Goal: Task Accomplishment & Management: Complete application form

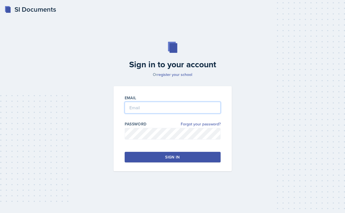
type input "[EMAIL_ADDRESS][PERSON_NAME][DOMAIN_NAME]"
click at [161, 153] on button "Sign in" at bounding box center [172, 157] width 96 height 11
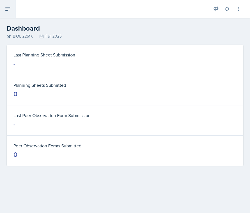
click at [11, 10] on icon at bounding box center [7, 9] width 7 height 7
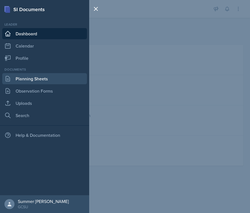
click at [27, 80] on link "Planning Sheets" at bounding box center [44, 78] width 85 height 11
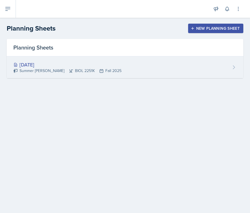
click at [52, 64] on div "[DATE]" at bounding box center [67, 65] width 108 height 8
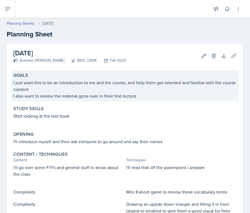
click at [153, 96] on p "I also want to review the material gone over in their first lecture" at bounding box center [124, 96] width 223 height 7
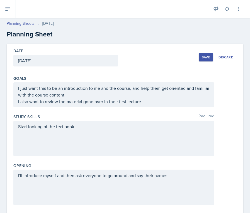
click at [91, 132] on div "Start looking at the text book" at bounding box center [113, 139] width 201 height 36
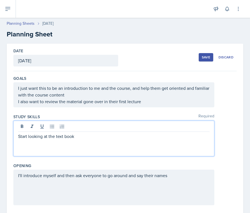
click at [69, 160] on div "Study Skills Required Start looking at the text book" at bounding box center [124, 136] width 223 height 49
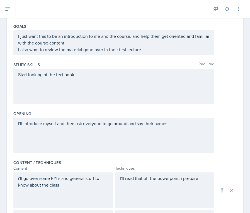
scroll to position [54, 0]
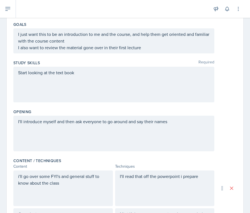
click at [84, 73] on p "Start looking at the text book" at bounding box center [113, 72] width 191 height 7
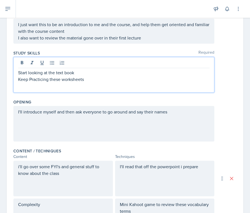
click at [79, 94] on div "Study Skills Required Start looking at the text book Keep Practicing these work…" at bounding box center [124, 72] width 223 height 49
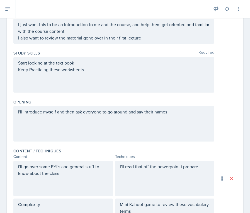
click at [78, 125] on div "I'll introduce myself and then ask everyone to go around and say their names" at bounding box center [113, 124] width 201 height 36
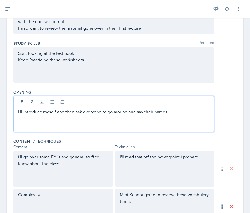
click at [79, 140] on div "Content / Techniques" at bounding box center [124, 142] width 223 height 6
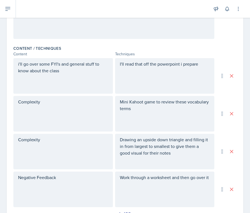
scroll to position [173, 0]
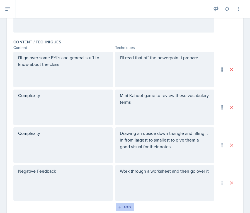
click at [128, 208] on div "Add" at bounding box center [125, 207] width 12 height 4
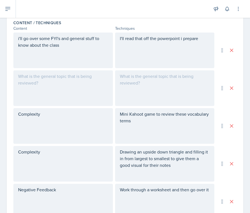
scroll to position [184, 0]
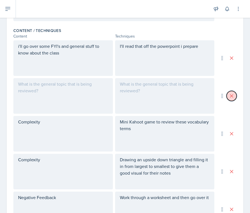
click at [231, 94] on icon at bounding box center [232, 96] width 6 height 6
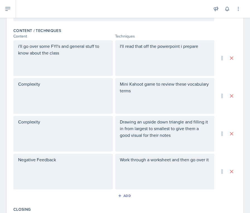
click at [53, 78] on div "i'll go over some FYI's and general stuff to know about the class I'll read tha…" at bounding box center [124, 114] width 223 height 149
click at [43, 84] on div "Complexity" at bounding box center [62, 96] width 99 height 36
click at [43, 84] on icon at bounding box center [41, 84] width 3 height 4
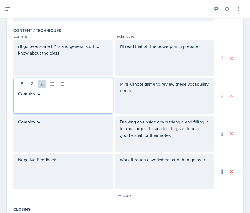
click at [47, 94] on p "Complexity" at bounding box center [63, 94] width 90 height 7
drag, startPoint x: 44, startPoint y: 93, endPoint x: 1, endPoint y: 93, distance: 42.9
click at [1, 93] on div "Date [DATE] [DATE] 27 28 29 30 31 1 2 3 4 5 6 7 8 9 10 11 12 13 14 15 16 17 18 …" at bounding box center [125, 89] width 250 height 461
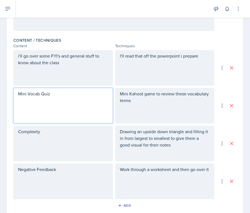
click at [164, 103] on p "Mini Kahoot game to review these vocabulary terms" at bounding box center [165, 97] width 90 height 13
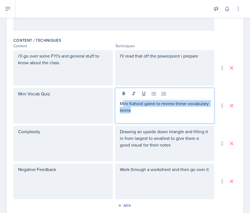
drag, startPoint x: 135, startPoint y: 111, endPoint x: 122, endPoint y: 102, distance: 16.4
click at [122, 102] on p "Mini Kahoot game to review these vocabulary terms" at bounding box center [165, 106] width 90 height 13
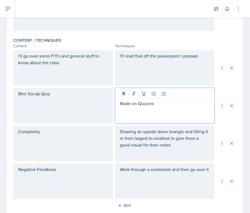
click at [66, 146] on div "Complexity" at bounding box center [62, 144] width 99 height 36
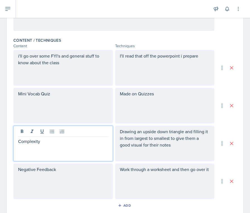
scroll to position [184, 0]
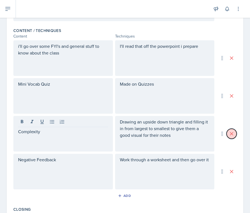
click at [231, 133] on icon at bounding box center [231, 134] width 3 height 3
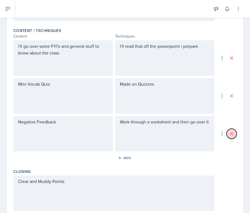
click at [233, 133] on icon at bounding box center [232, 134] width 6 height 6
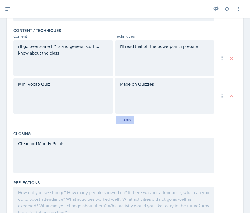
click at [125, 119] on div "Add" at bounding box center [125, 120] width 12 height 4
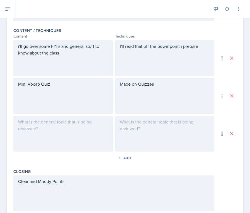
click at [40, 135] on div at bounding box center [62, 134] width 99 height 36
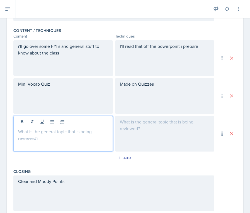
scroll to position [194, 0]
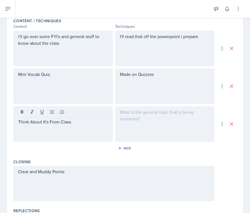
click at [166, 120] on div at bounding box center [164, 124] width 99 height 36
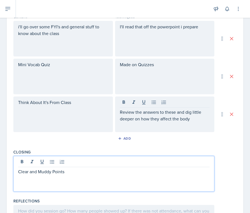
click at [74, 164] on div "Clear and Muddy Points" at bounding box center [113, 174] width 201 height 36
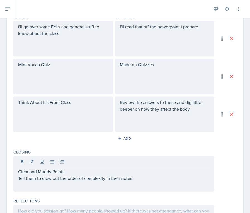
click at [72, 144] on div "Add" at bounding box center [124, 140] width 223 height 11
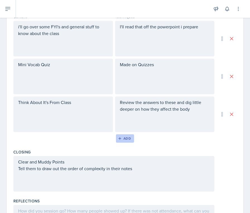
click at [126, 138] on div "Add" at bounding box center [125, 138] width 12 height 4
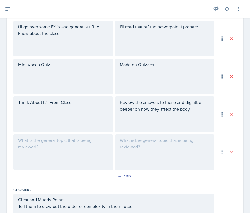
click at [92, 153] on div at bounding box center [62, 153] width 99 height 36
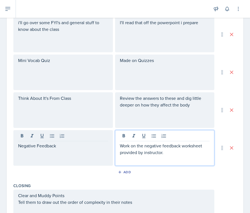
scroll to position [210, 0]
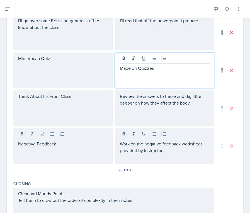
click at [166, 65] on p "Made on Quizzes" at bounding box center [165, 68] width 90 height 7
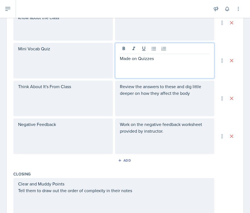
click at [198, 94] on p "Review the answers to these and dig little deeper on how they affect the body" at bounding box center [165, 89] width 90 height 13
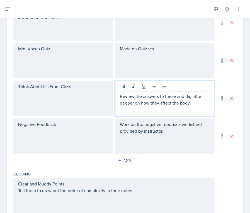
click at [153, 142] on div "Work on the negative feedback worksheet provided by instructor." at bounding box center [164, 137] width 99 height 36
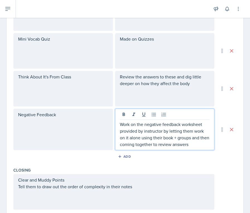
click at [218, 171] on div "Closing" at bounding box center [124, 171] width 223 height 6
drag, startPoint x: 140, startPoint y: 127, endPoint x: 132, endPoint y: 127, distance: 7.5
click at [132, 127] on p "Work on the negative feedback worksheet provided by instructor by letting them …" at bounding box center [165, 134] width 90 height 27
click at [135, 140] on p "Work on the negative feedback worksheet provided by instructor by letting them …" at bounding box center [165, 134] width 90 height 27
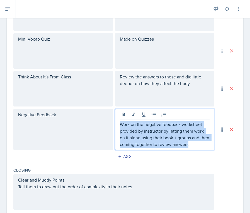
click at [135, 140] on p "Work on the negative feedback worksheet provided by instructor by letting them …" at bounding box center [165, 134] width 90 height 27
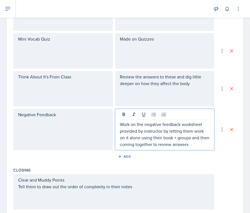
click at [136, 135] on p "Work on the negative feedback worksheet provided by instructor by letting them …" at bounding box center [165, 134] width 90 height 27
click at [134, 136] on p "Work on the negative feedback worksheet provided by instructor by letting them …" at bounding box center [165, 134] width 90 height 27
click at [221, 150] on div "Negative Feedback Work on the negative feedback worksheet provided by instructo…" at bounding box center [124, 129] width 223 height 41
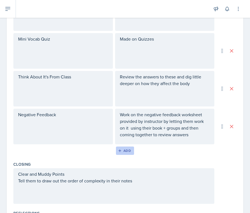
click at [128, 152] on div "Add" at bounding box center [125, 151] width 12 height 4
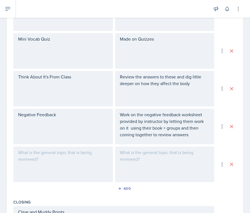
click at [95, 153] on div at bounding box center [62, 165] width 99 height 36
click at [0, 0] on div at bounding box center [0, 0] width 0 height 0
click at [163, 163] on div at bounding box center [164, 165] width 99 height 36
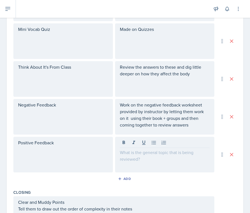
click at [163, 163] on div at bounding box center [164, 155] width 99 height 36
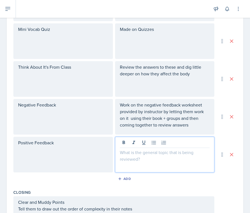
click at [184, 134] on div "Work on the negative feedback worksheet provided by instructor by letting them …" at bounding box center [164, 117] width 99 height 36
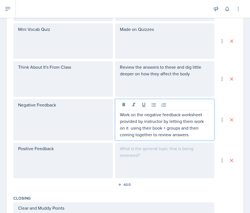
scroll to position [249, 0]
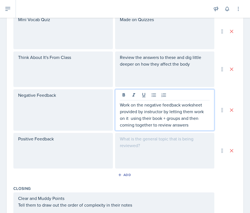
click at [194, 128] on p "Work on the negative feedback worksheet provided by instructor by letting them …" at bounding box center [165, 115] width 90 height 27
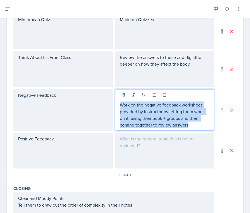
drag, startPoint x: 194, startPoint y: 128, endPoint x: 113, endPoint y: 105, distance: 84.5
click at [113, 105] on div "Negative Feedback Work on the negative feedback worksheet provided by instructo…" at bounding box center [113, 109] width 201 height 41
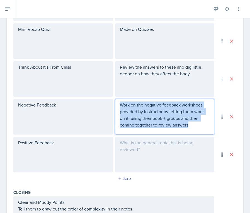
copy p "Work on the negative feedback worksheet provided by instructor by letting them …"
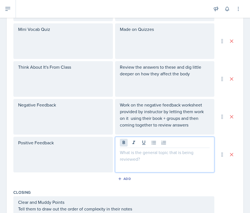
click at [121, 140] on div at bounding box center [164, 155] width 99 height 36
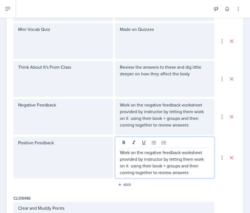
click at [182, 188] on div "Add" at bounding box center [124, 186] width 223 height 11
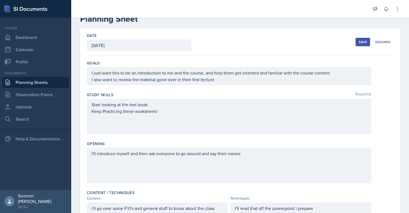
scroll to position [17, 0]
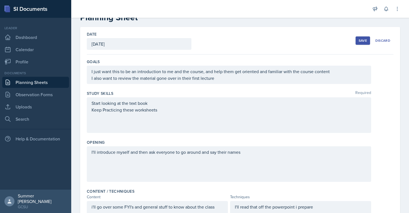
click at [120, 121] on div "Start looking at the text book Keep Practicing these worksheets" at bounding box center [229, 115] width 285 height 36
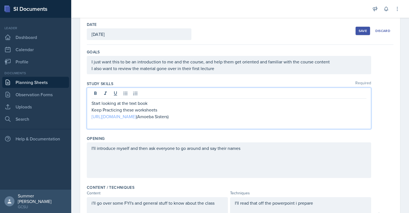
click at [136, 117] on link "[URL][DOMAIN_NAME]" at bounding box center [114, 117] width 45 height 6
click at [216, 31] on div "Date [DATE] [DATE] 27 28 29 30 31 1 2 3 4 5 6 7 8 9 10 11 12 13 14 15 16 17 18 …" at bounding box center [240, 31] width 307 height 28
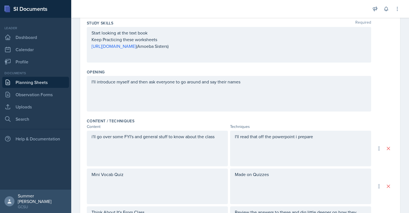
scroll to position [0, 0]
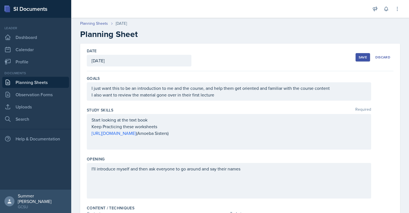
click at [344, 56] on div "Save" at bounding box center [363, 57] width 8 height 4
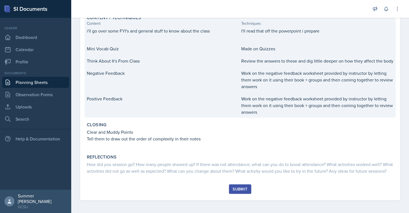
scroll to position [151, 0]
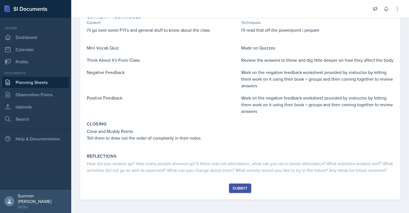
click at [240, 189] on div "Submit" at bounding box center [240, 188] width 15 height 4
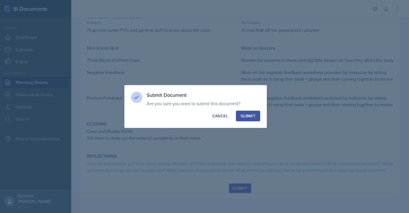
click at [254, 115] on div "Submit" at bounding box center [248, 116] width 15 height 6
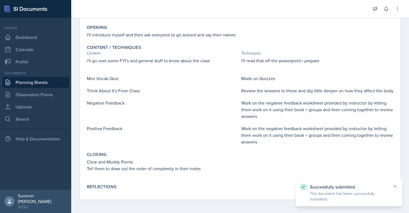
click at [56, 81] on link "Planning Sheets" at bounding box center [35, 82] width 67 height 11
